Goal: Information Seeking & Learning: Learn about a topic

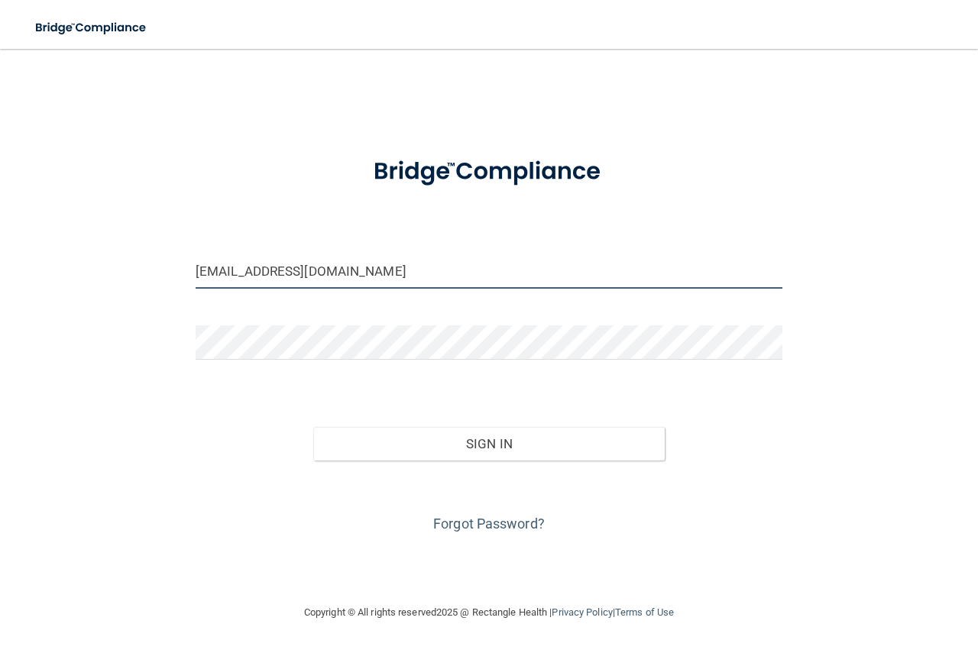
drag, startPoint x: 420, startPoint y: 275, endPoint x: 156, endPoint y: 231, distance: 268.0
click at [156, 231] on div "[EMAIL_ADDRESS][DOMAIN_NAME] Invalid email/password. You don't have permission …" at bounding box center [489, 326] width 917 height 524
type input "[EMAIL_ADDRESS][DOMAIN_NAME]"
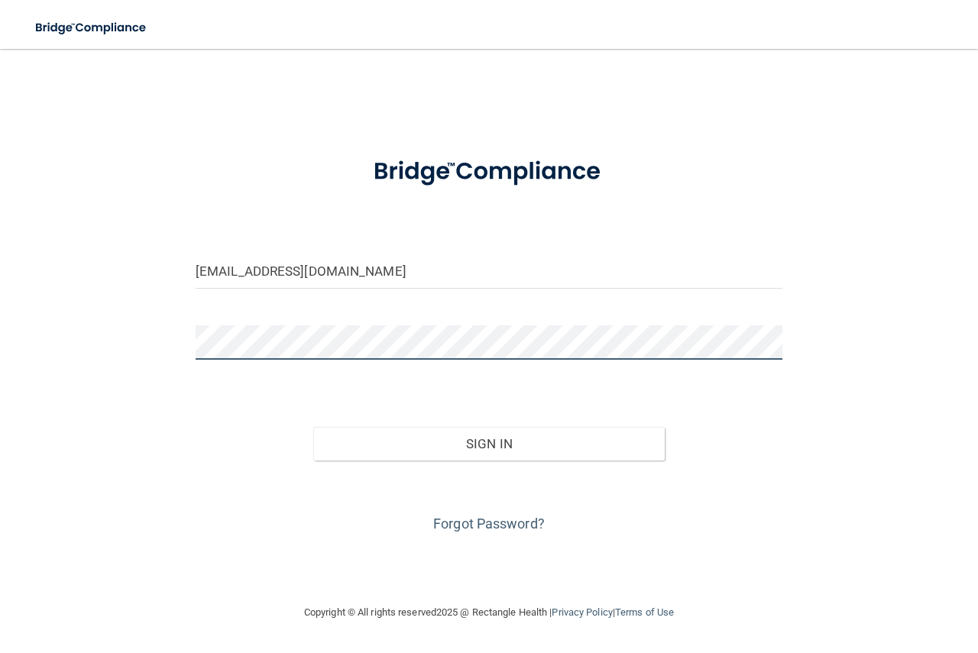
click at [112, 332] on div "[EMAIL_ADDRESS][DOMAIN_NAME] Invalid email/password. You don't have permission …" at bounding box center [489, 326] width 917 height 524
click at [313, 427] on button "Sign In" at bounding box center [489, 444] width 352 height 34
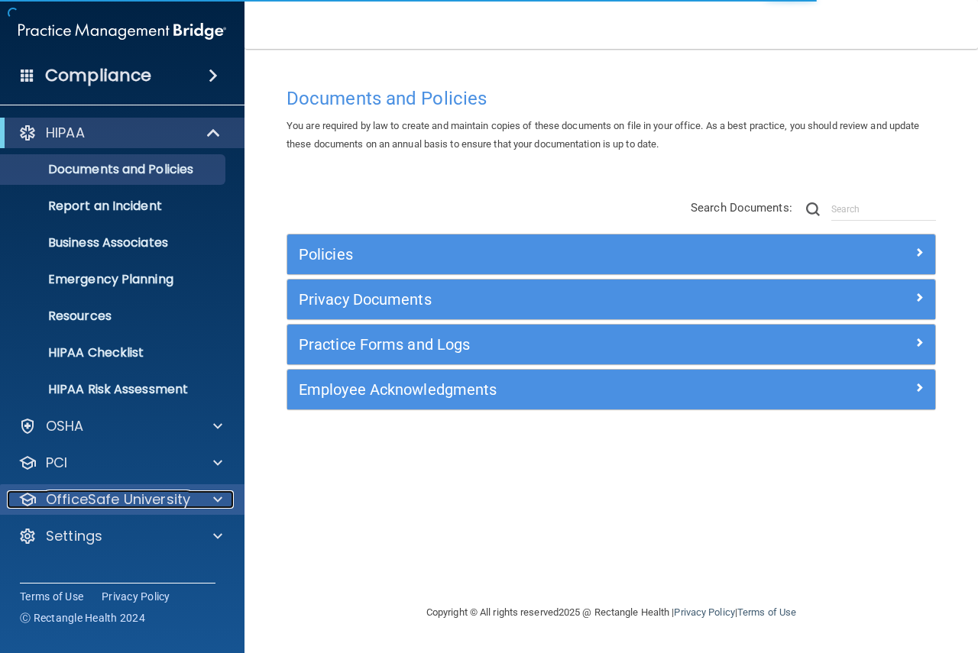
click at [215, 498] on span at bounding box center [217, 499] width 9 height 18
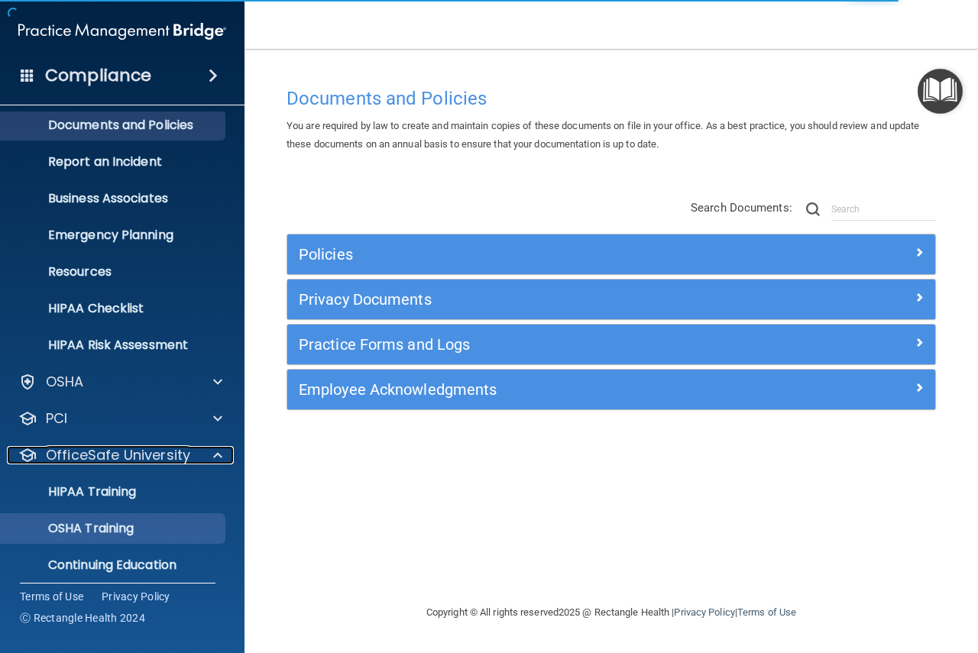
scroll to position [91, 0]
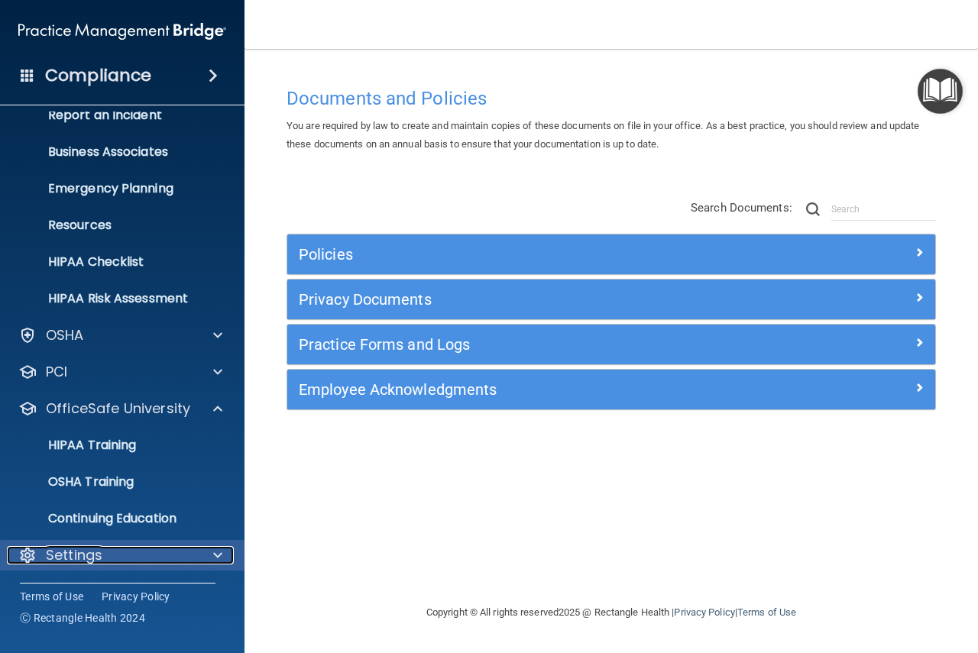
click at [204, 551] on div at bounding box center [215, 555] width 38 height 18
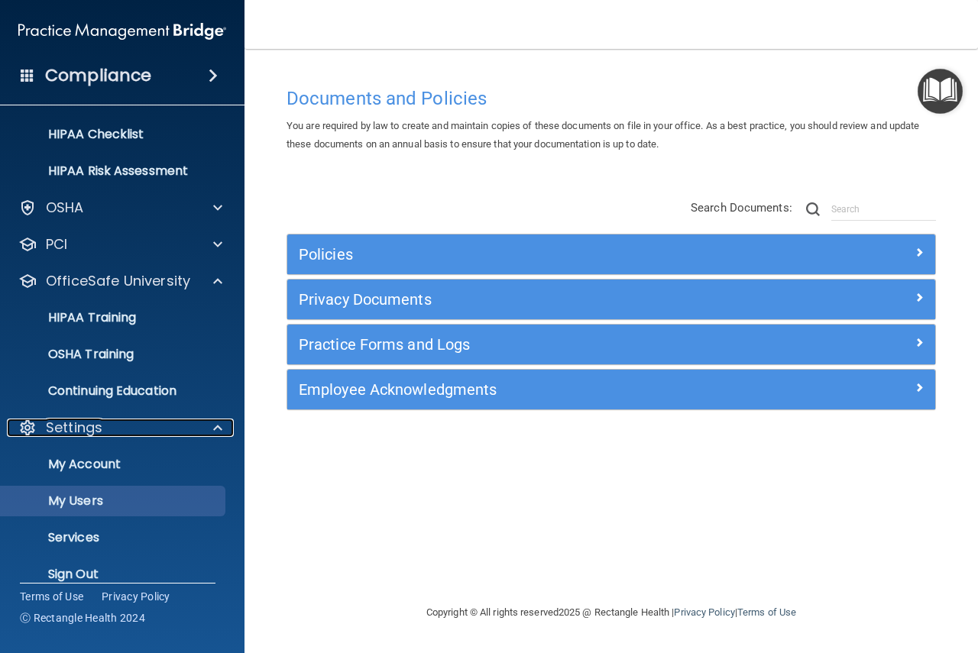
scroll to position [234, 0]
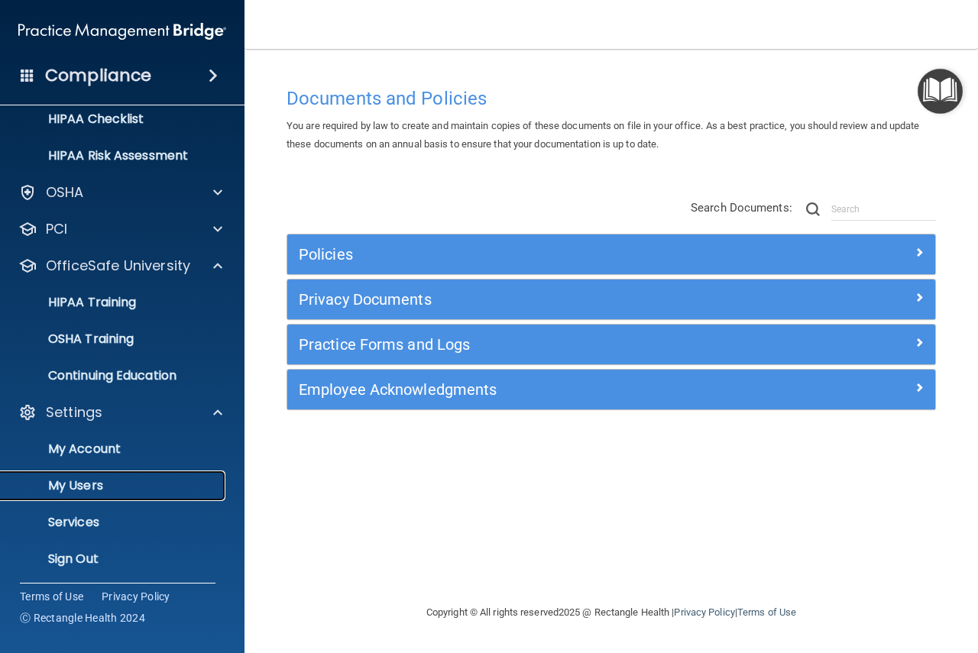
click at [144, 478] on p "My Users" at bounding box center [114, 485] width 209 height 15
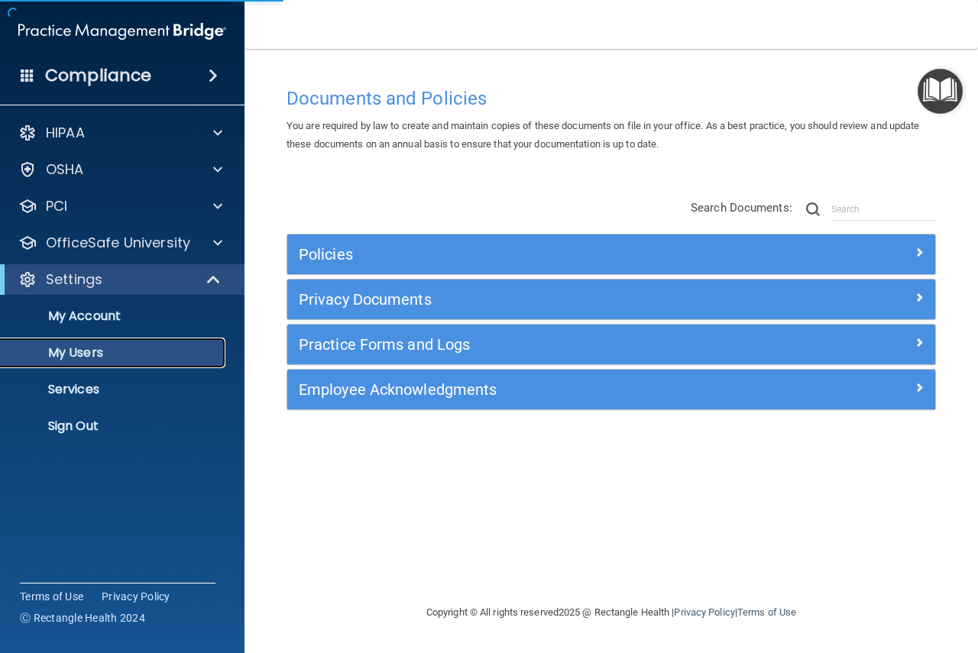
select select "20"
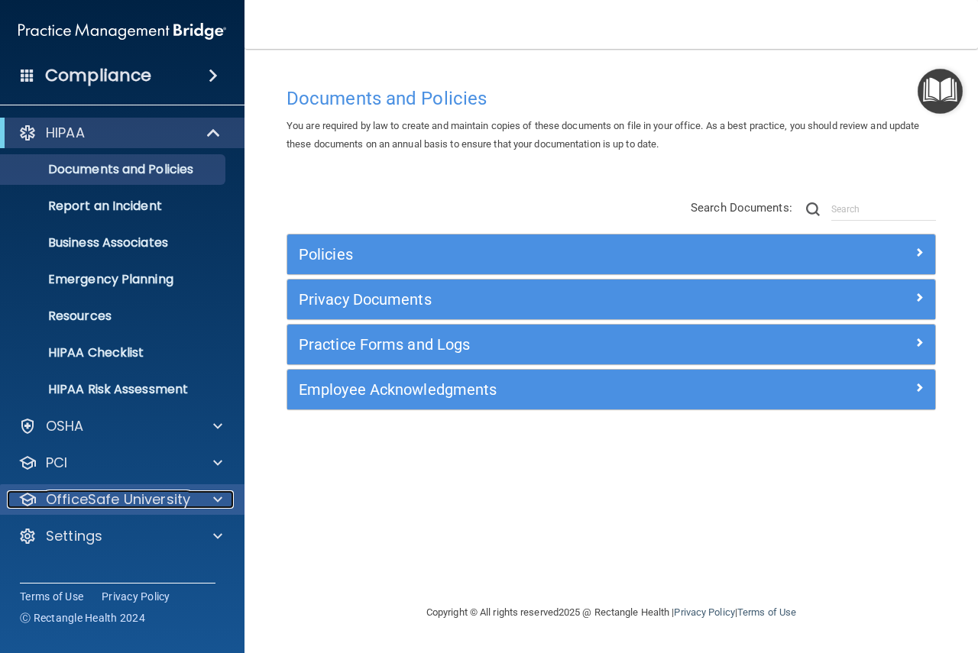
click at [219, 494] on span at bounding box center [217, 499] width 9 height 18
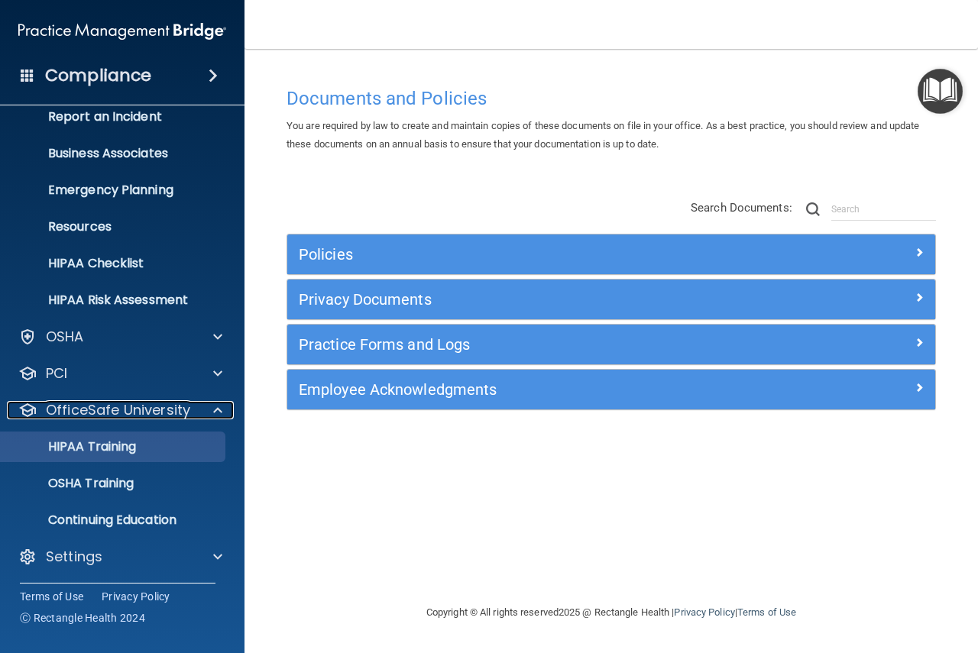
scroll to position [91, 0]
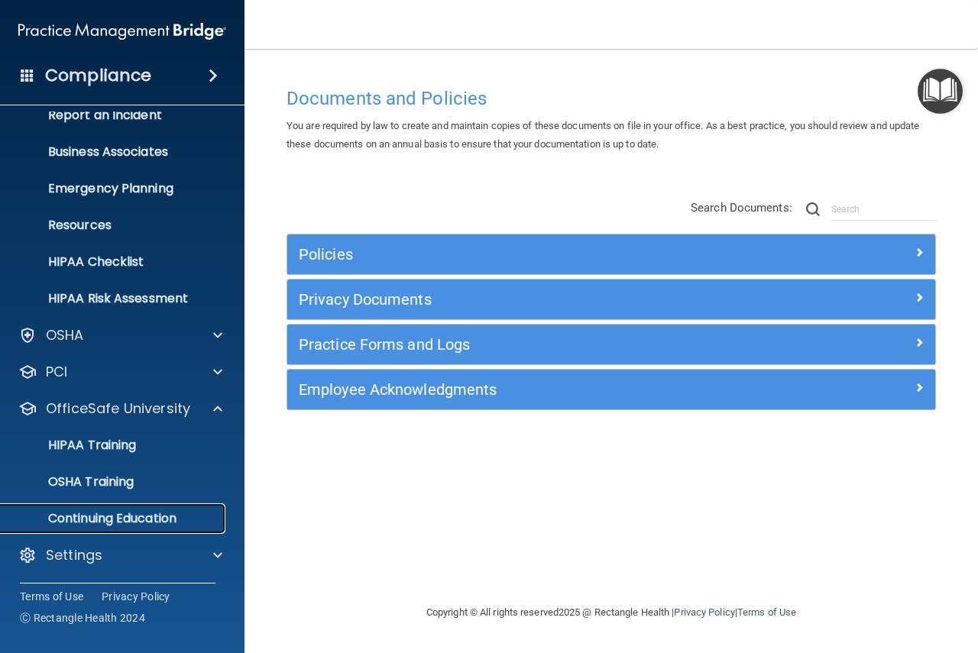
click at [96, 514] on p "Continuing Education" at bounding box center [114, 518] width 209 height 15
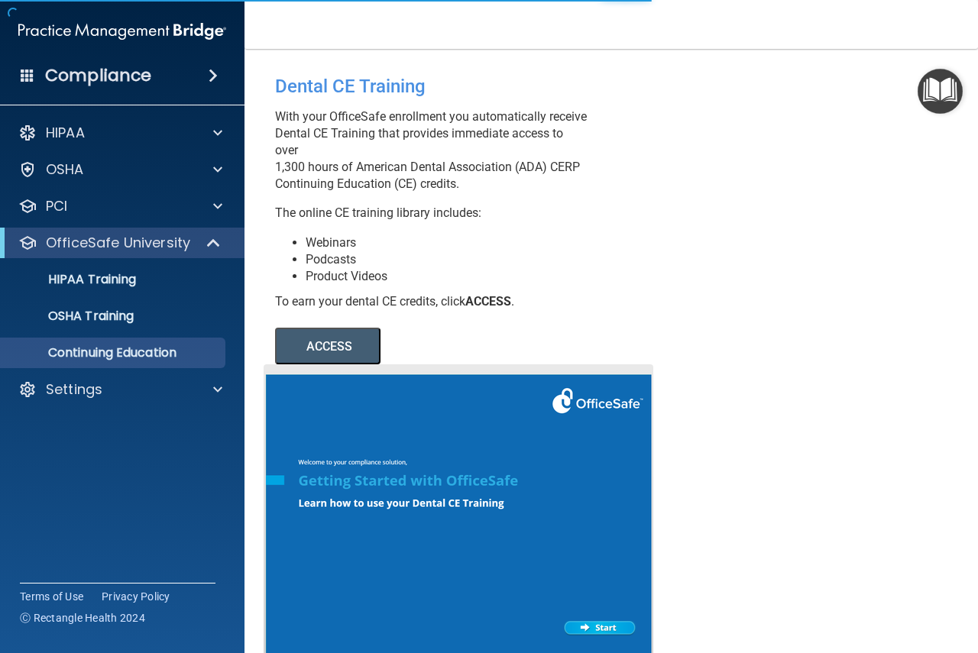
click at [368, 364] on button "ACCESS" at bounding box center [327, 346] width 105 height 37
